Goal: Task Accomplishment & Management: Manage account settings

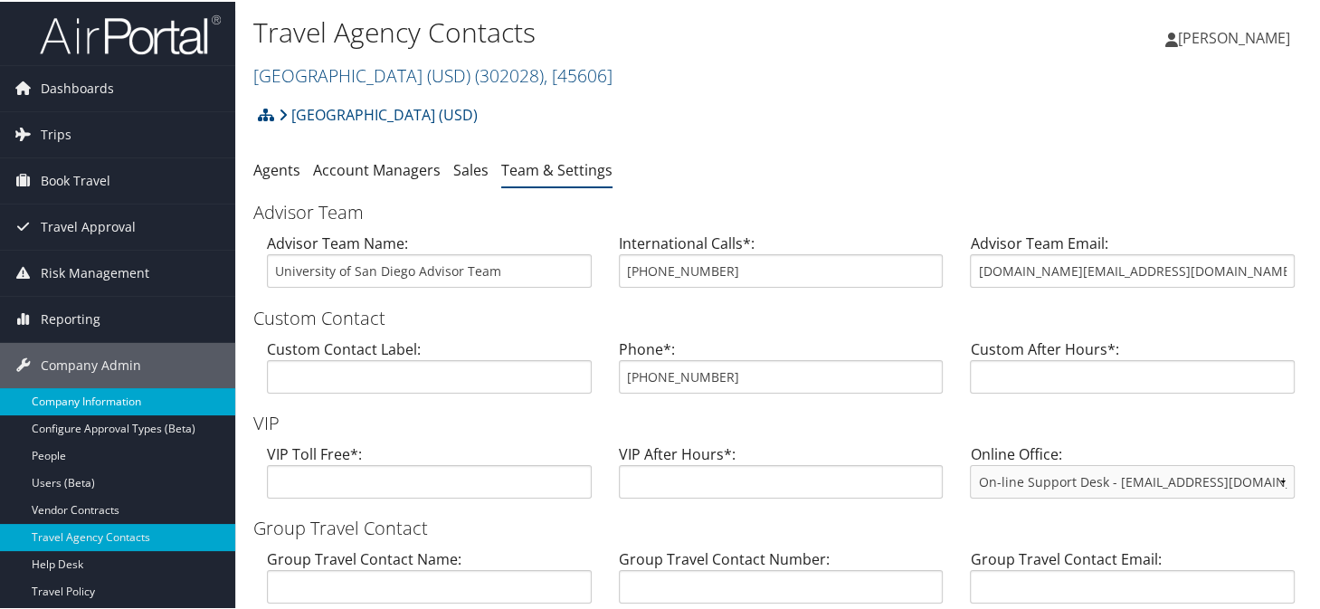
click at [78, 399] on link "Company Information" at bounding box center [117, 399] width 235 height 27
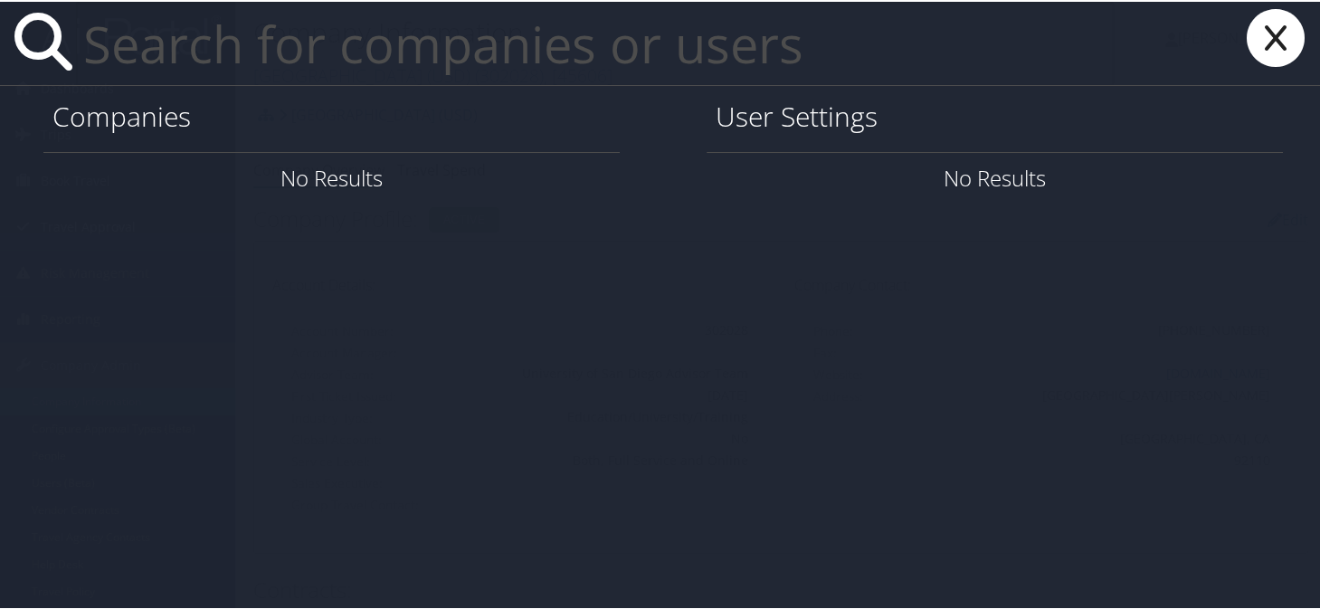
paste input "0020222033@bgsu.edu"
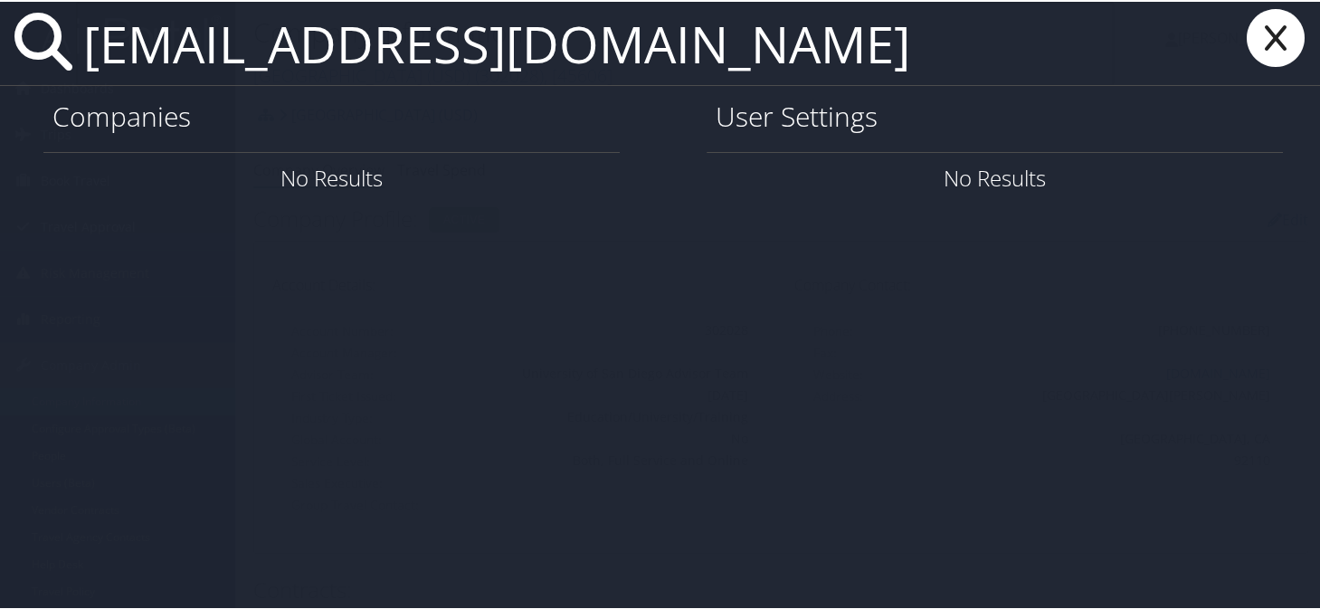
drag, startPoint x: 709, startPoint y: 56, endPoint x: 90, endPoint y: 36, distance: 618.4
click at [90, 36] on input "0020222033@bgsu.edu" at bounding box center [595, 41] width 1038 height 83
type input "a"
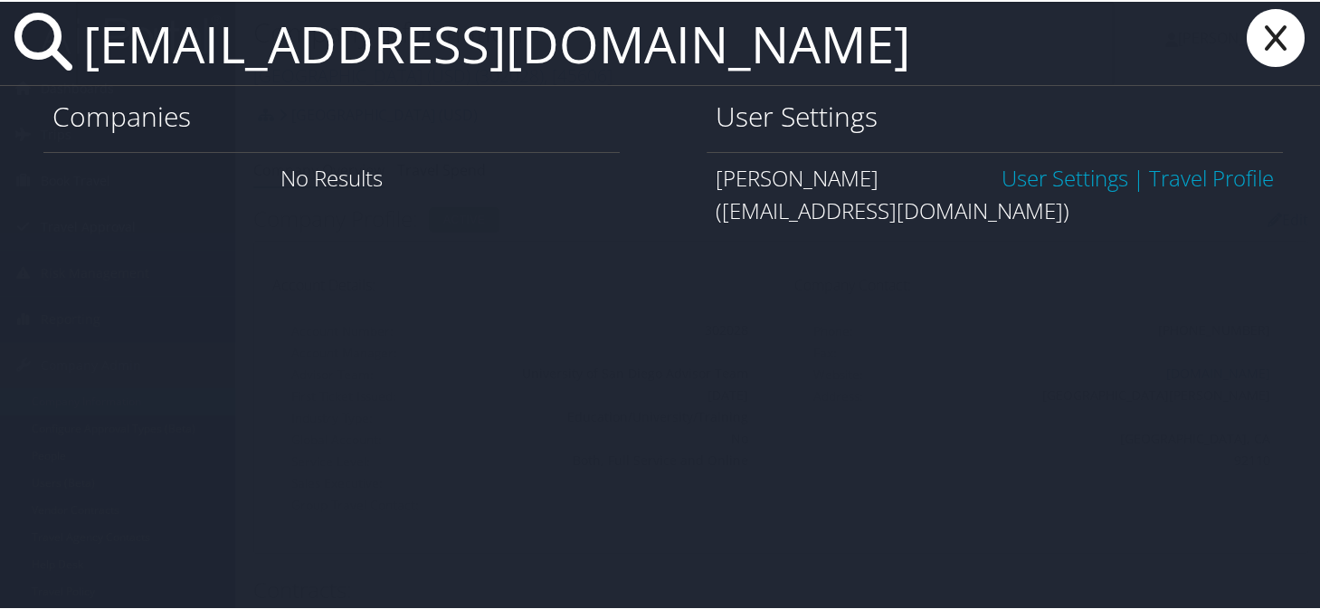
type input "egwilhe@bgsu.edu"
click at [1026, 174] on link "User Settings" at bounding box center [1065, 176] width 127 height 30
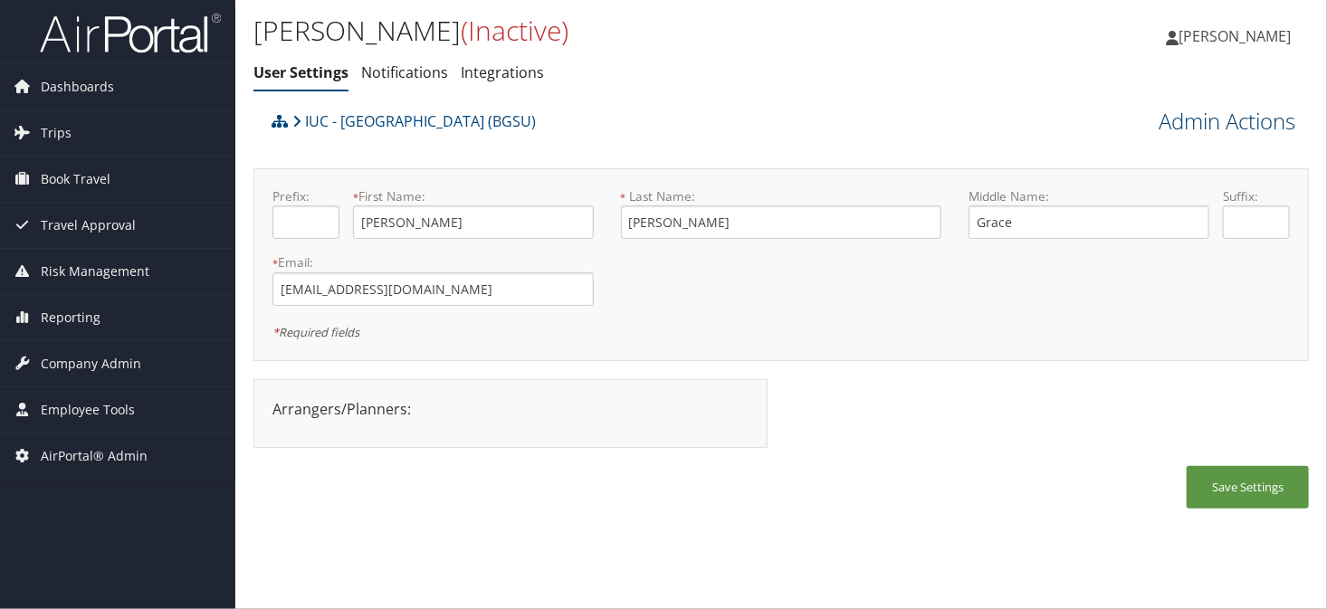
click at [1202, 125] on link "Admin Actions" at bounding box center [1226, 121] width 137 height 31
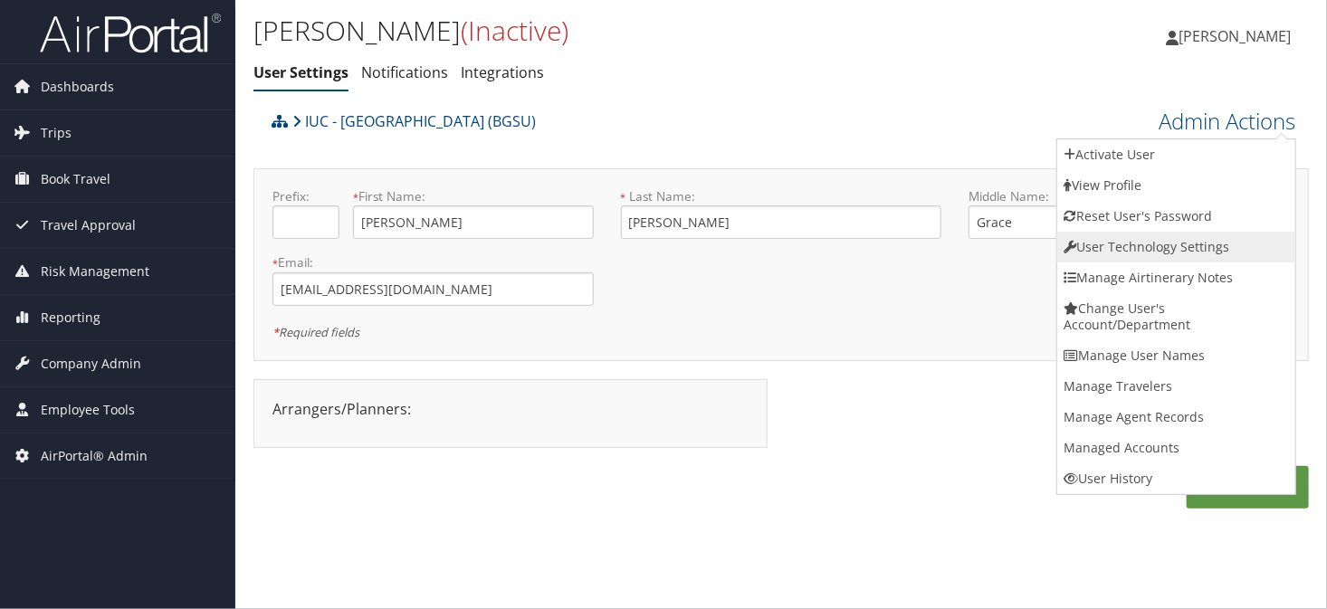
click at [1110, 243] on link "User Technology Settings" at bounding box center [1176, 247] width 238 height 31
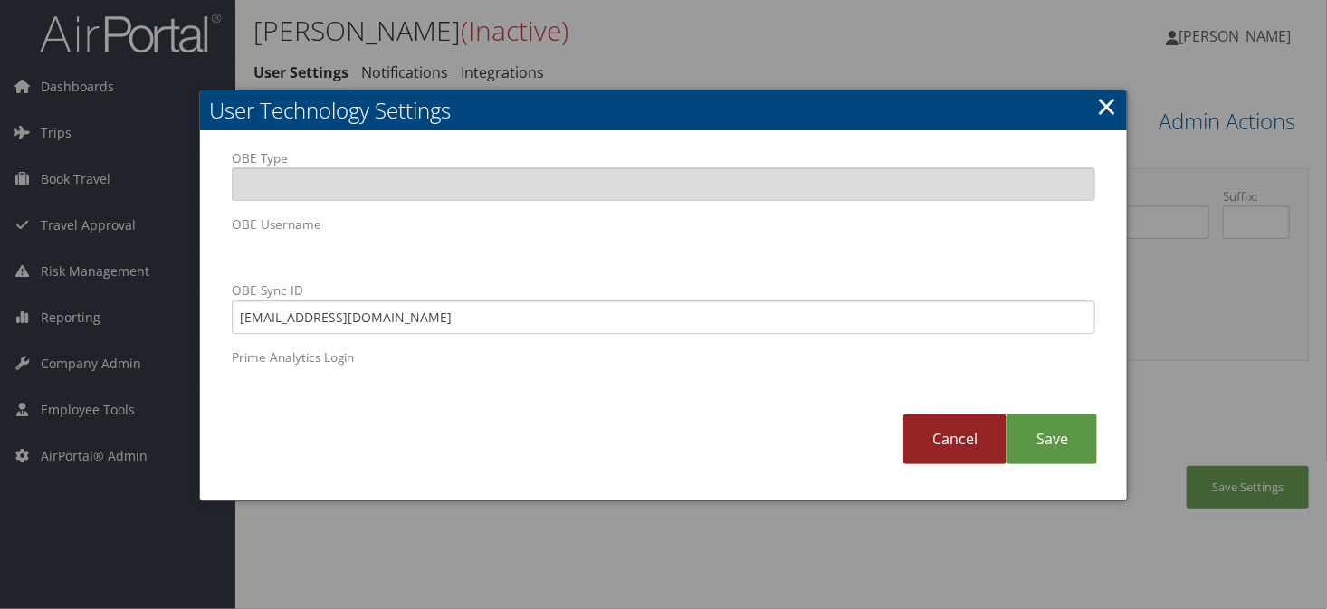
click at [934, 436] on link "Cancel" at bounding box center [954, 439] width 103 height 50
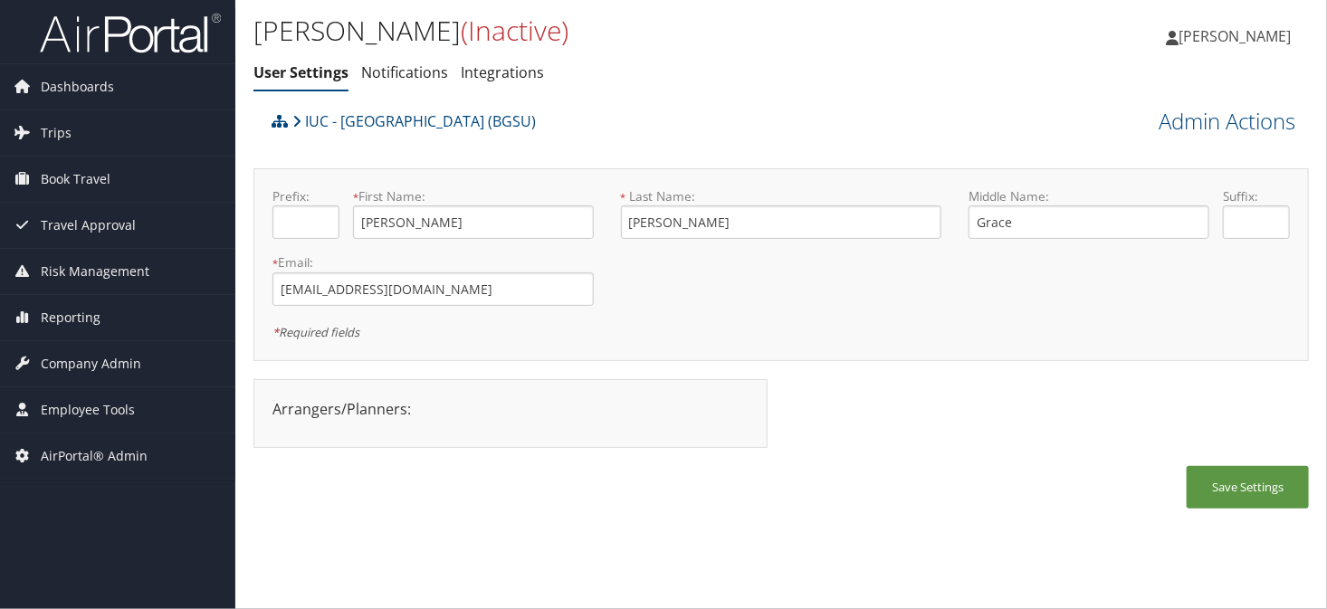
click at [692, 60] on ul "User Settings Notifications Integrations" at bounding box center [604, 73] width 703 height 33
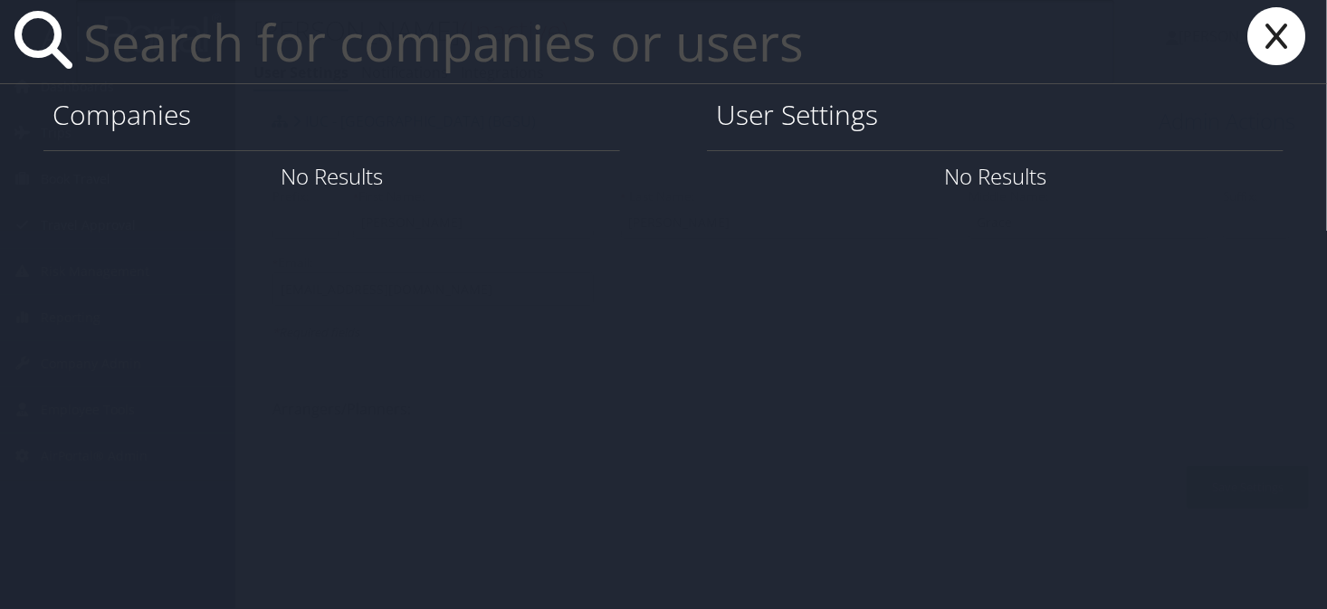
paste input "[EMAIL_ADDRESS][DOMAIN_NAME]"
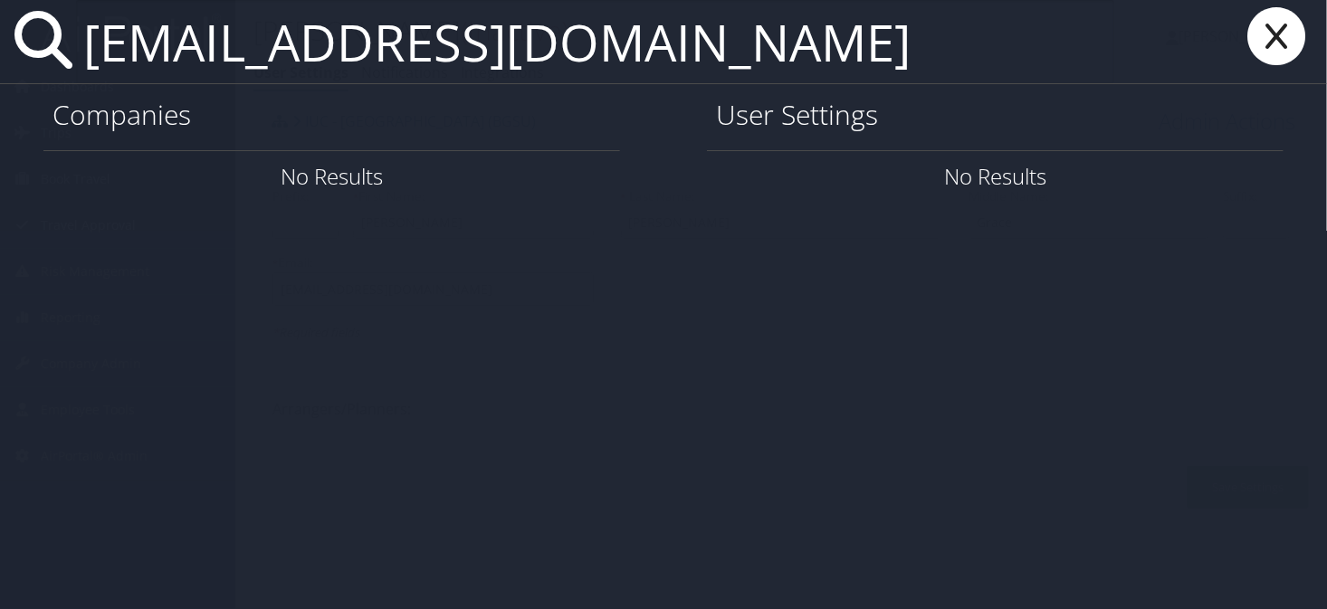
type input "[EMAIL_ADDRESS][DOMAIN_NAME]"
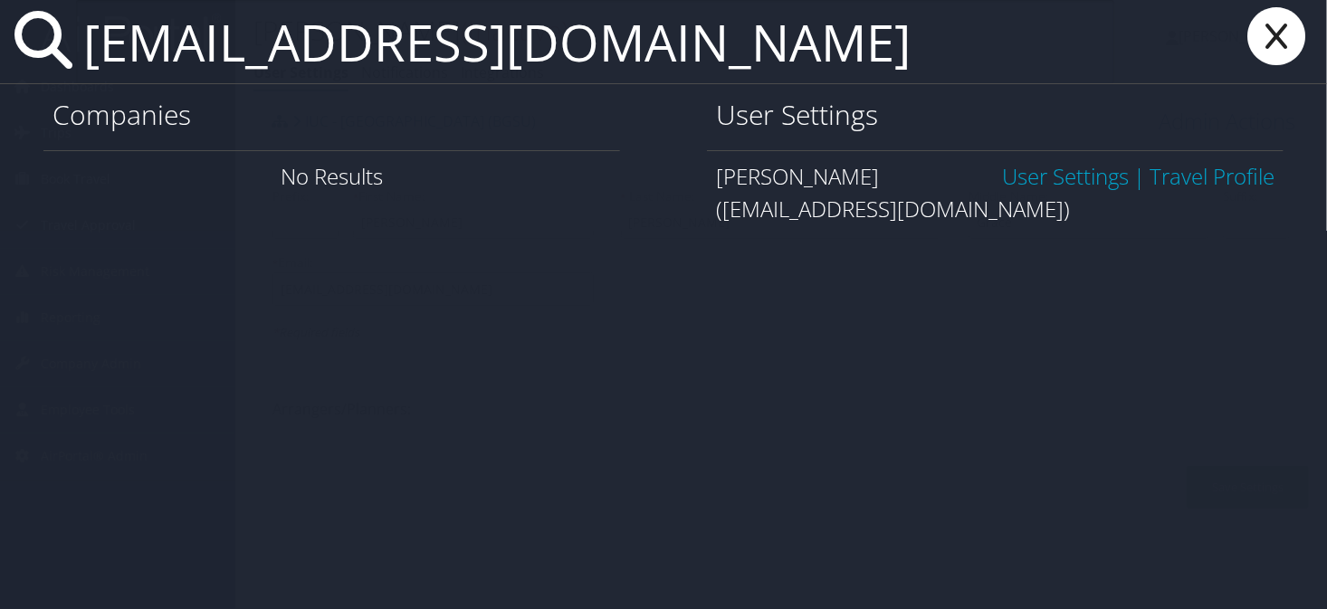
click at [1033, 185] on link "User Settings" at bounding box center [1065, 176] width 127 height 30
